Goal: Obtain resource: Download file/media

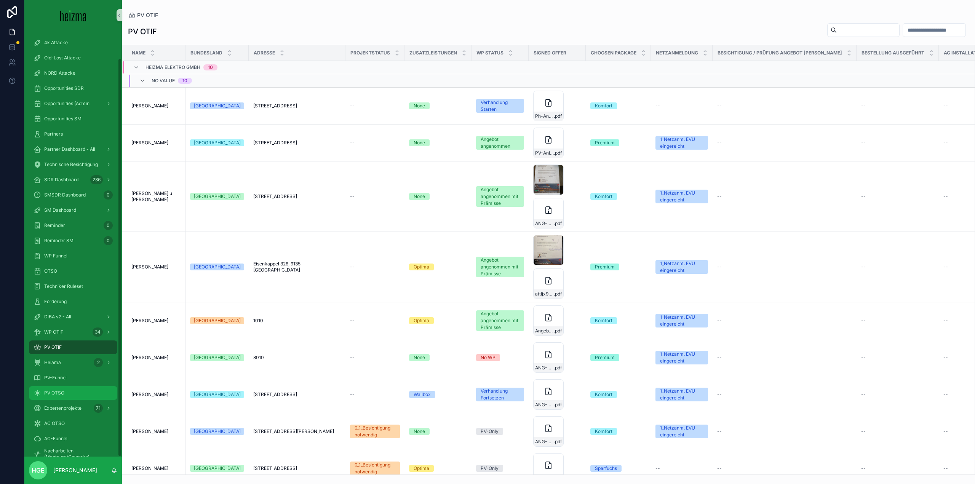
scroll to position [29, 0]
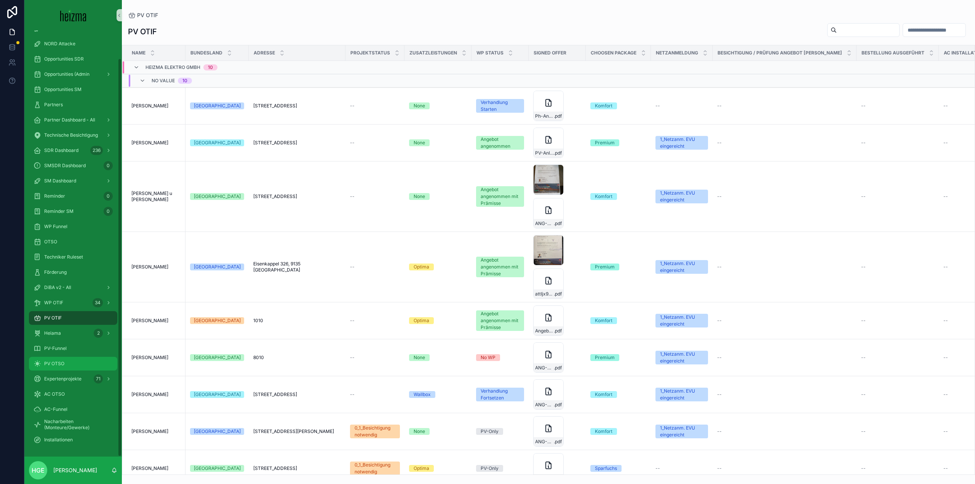
click at [60, 358] on div "PV OTSO" at bounding box center [73, 364] width 79 height 12
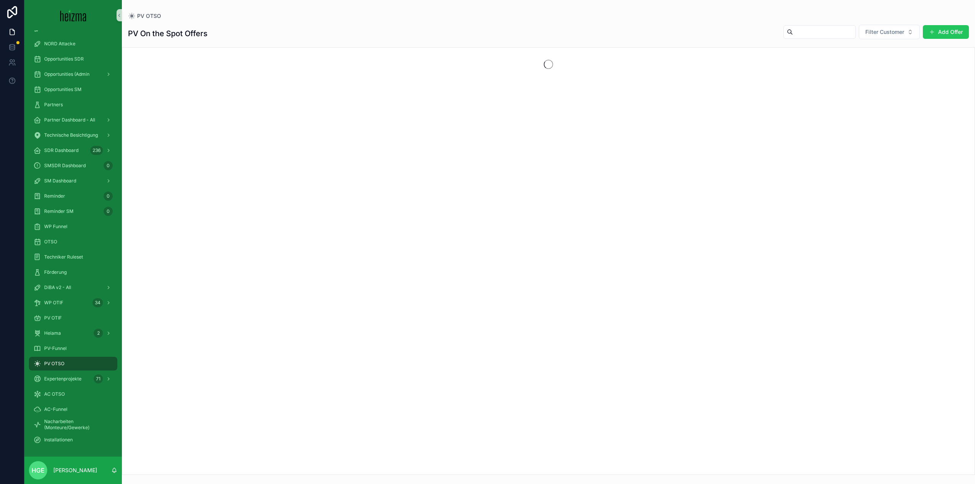
click at [828, 35] on input "scrollable content" at bounding box center [824, 32] width 62 height 11
click at [870, 31] on span "Filter Customer" at bounding box center [884, 32] width 39 height 8
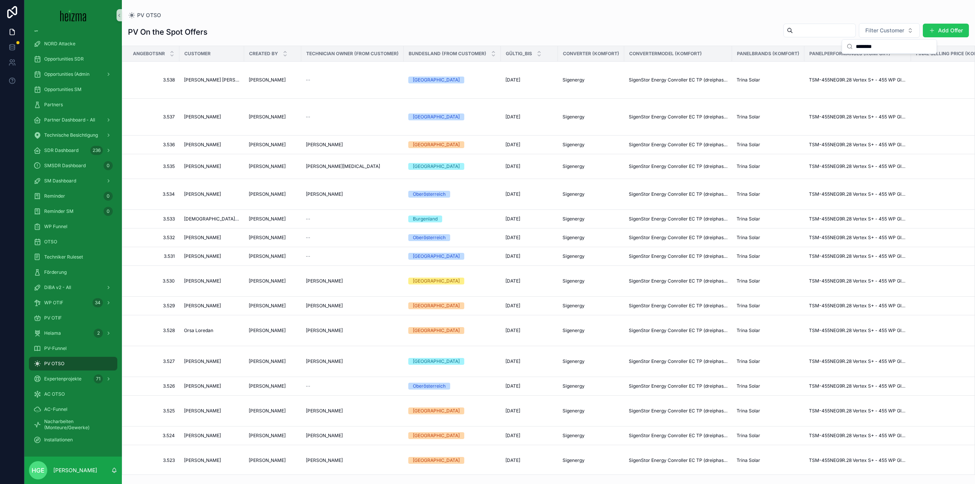
type input "********"
click at [888, 25] on button "Filter Customer" at bounding box center [889, 30] width 61 height 14
click at [881, 34] on span "Filter Customer" at bounding box center [884, 31] width 39 height 8
type input "*"
type input "*******"
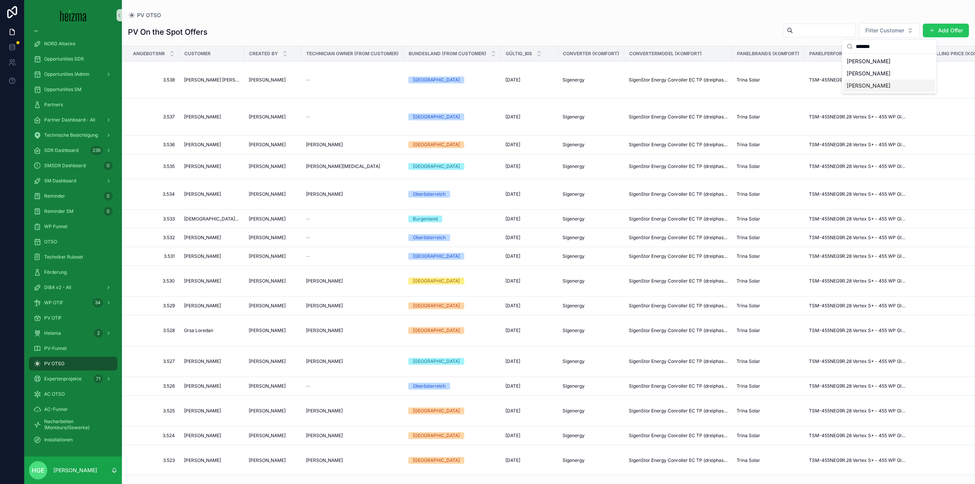
click at [856, 85] on span "[PERSON_NAME]" at bounding box center [869, 86] width 44 height 8
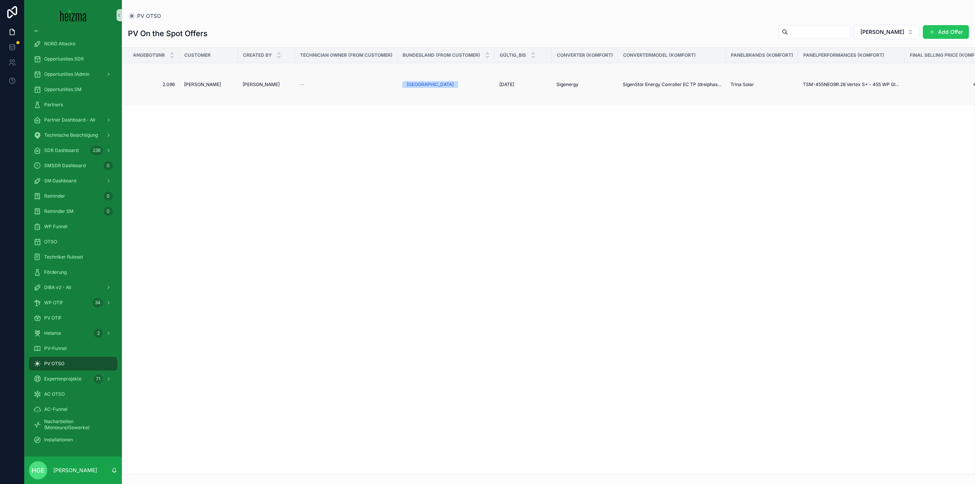
click at [197, 90] on td "[PERSON_NAME]" at bounding box center [208, 84] width 59 height 43
click at [197, 85] on span "[PERSON_NAME]" at bounding box center [202, 85] width 37 height 6
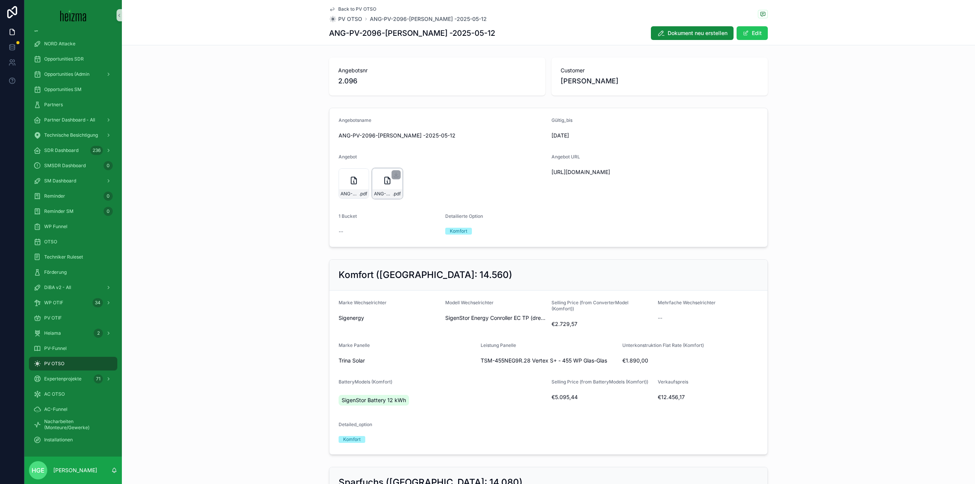
click at [387, 197] on div "ANG-PV-2096-[PERSON_NAME]--2025-05-12 .pdf" at bounding box center [387, 193] width 30 height 9
